Goal: Information Seeking & Learning: Check status

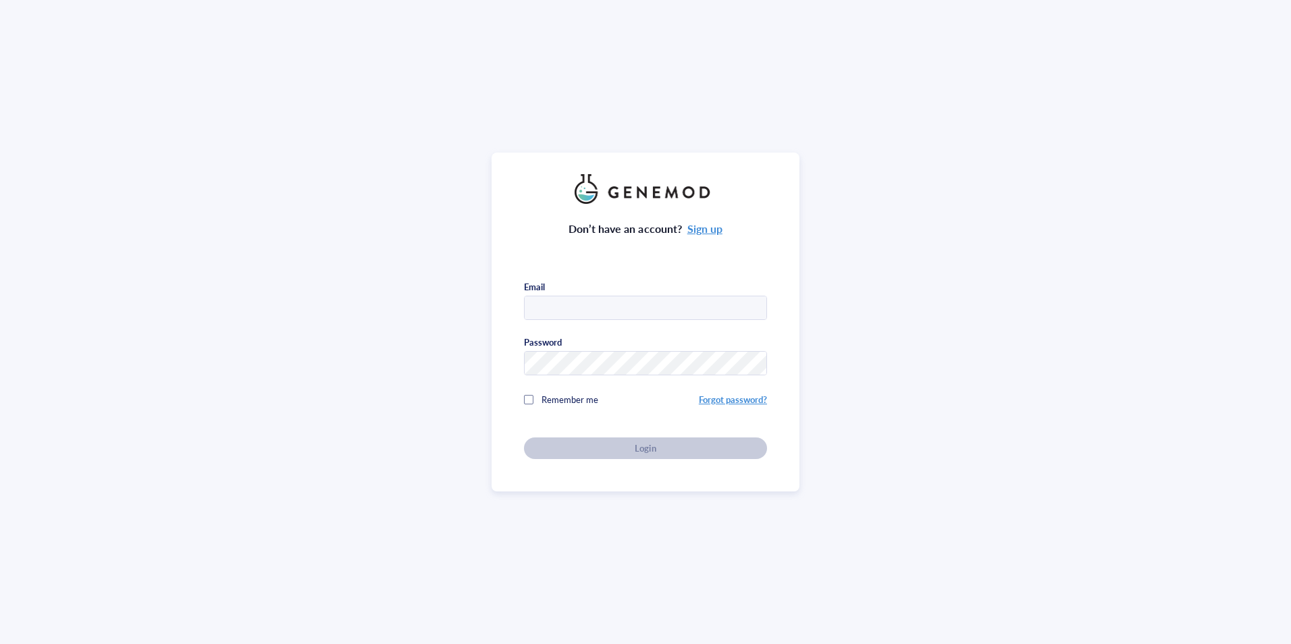
type input "Luca.ferrarotto@jic.ac.uk"
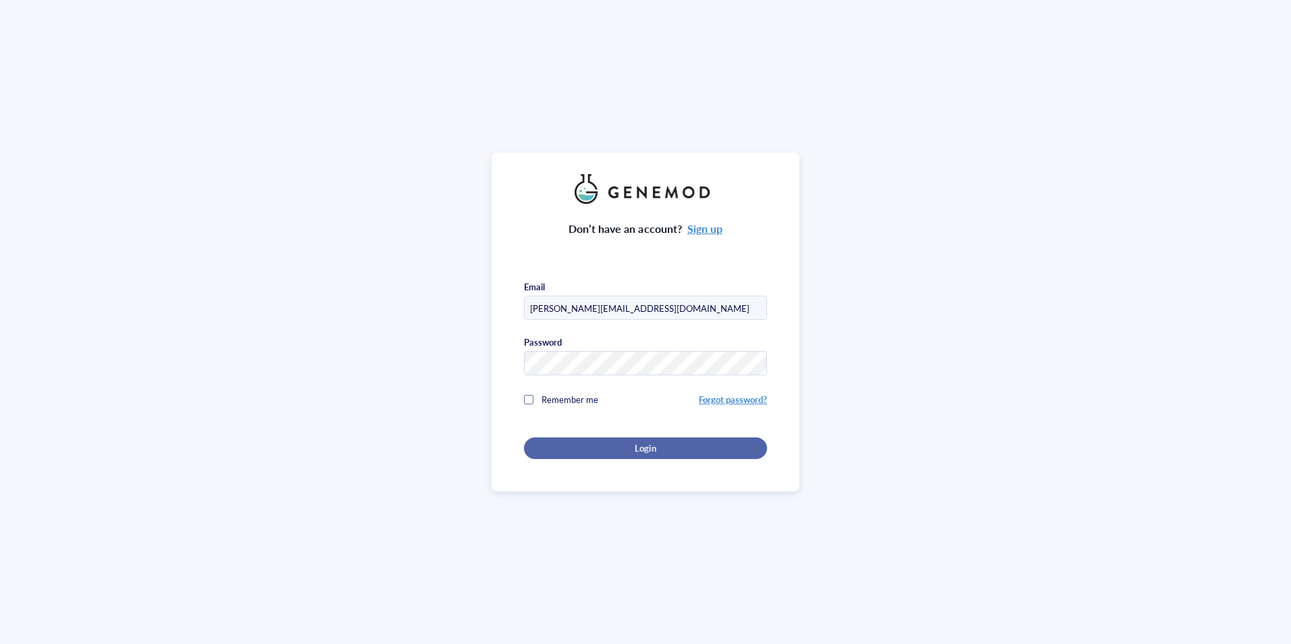
drag, startPoint x: 634, startPoint y: 445, endPoint x: 623, endPoint y: 442, distance: 10.7
click at [635, 445] on span "Login" at bounding box center [645, 448] width 21 height 12
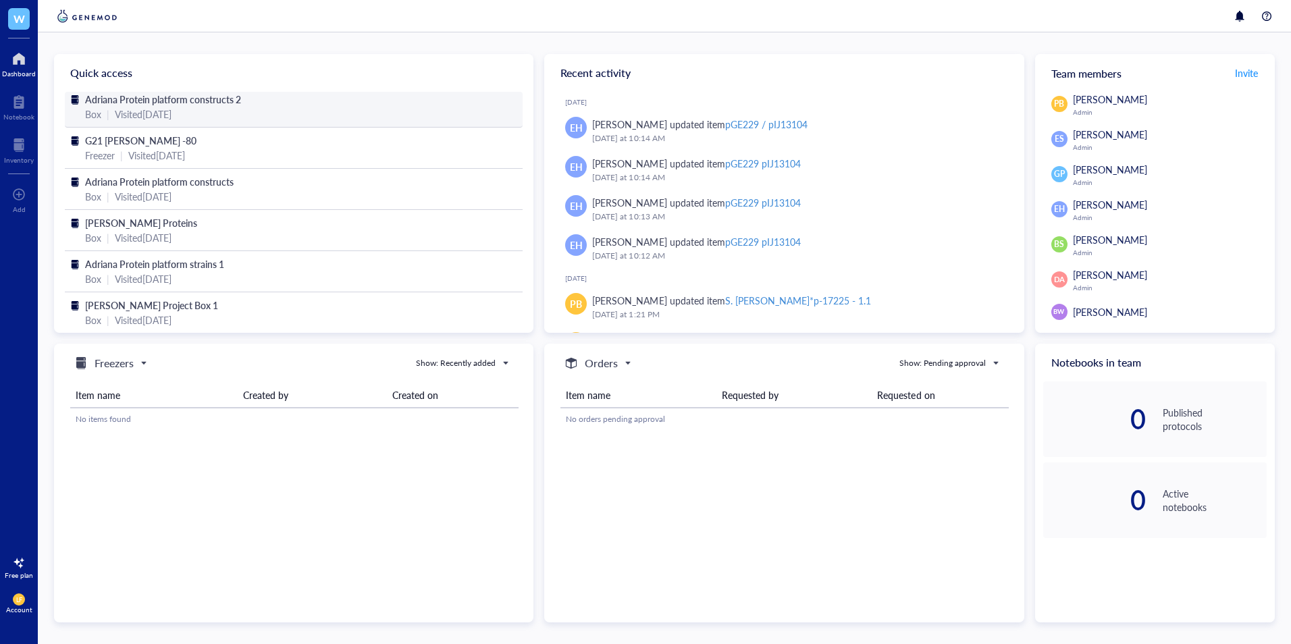
click at [230, 108] on div "Box | Visited 3 months ago" at bounding box center [293, 114] width 417 height 15
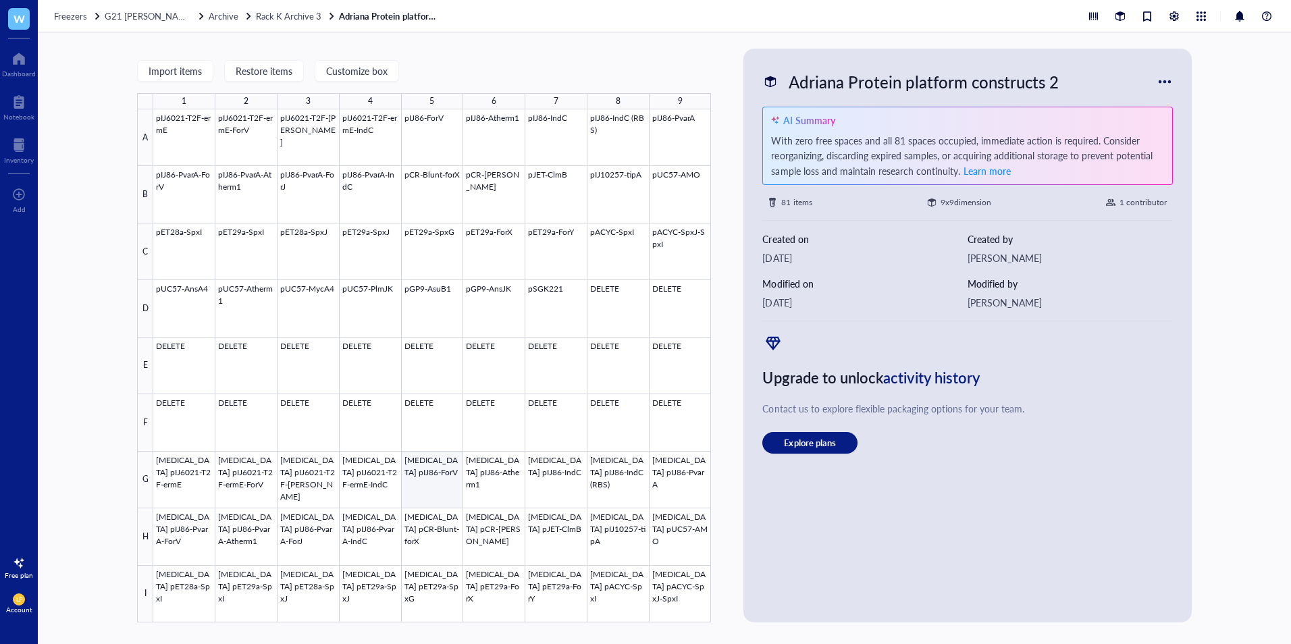
click at [427, 480] on div at bounding box center [432, 365] width 558 height 513
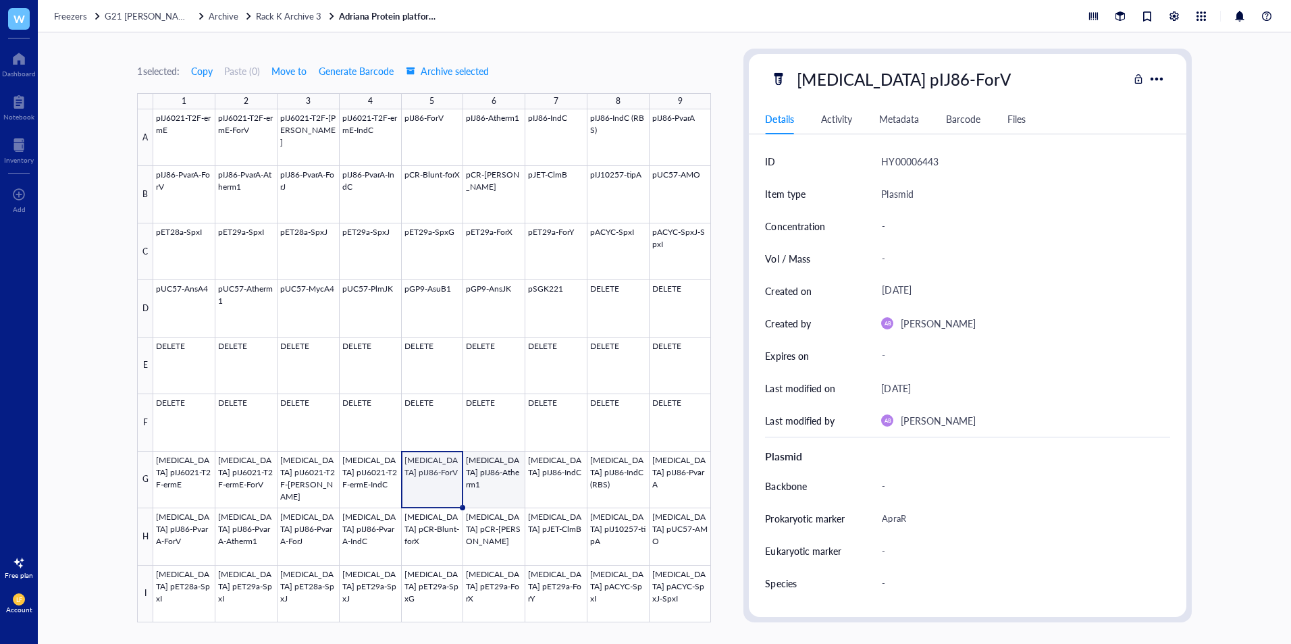
click at [500, 484] on div at bounding box center [432, 365] width 558 height 513
